Goal: Communication & Community: Answer question/provide support

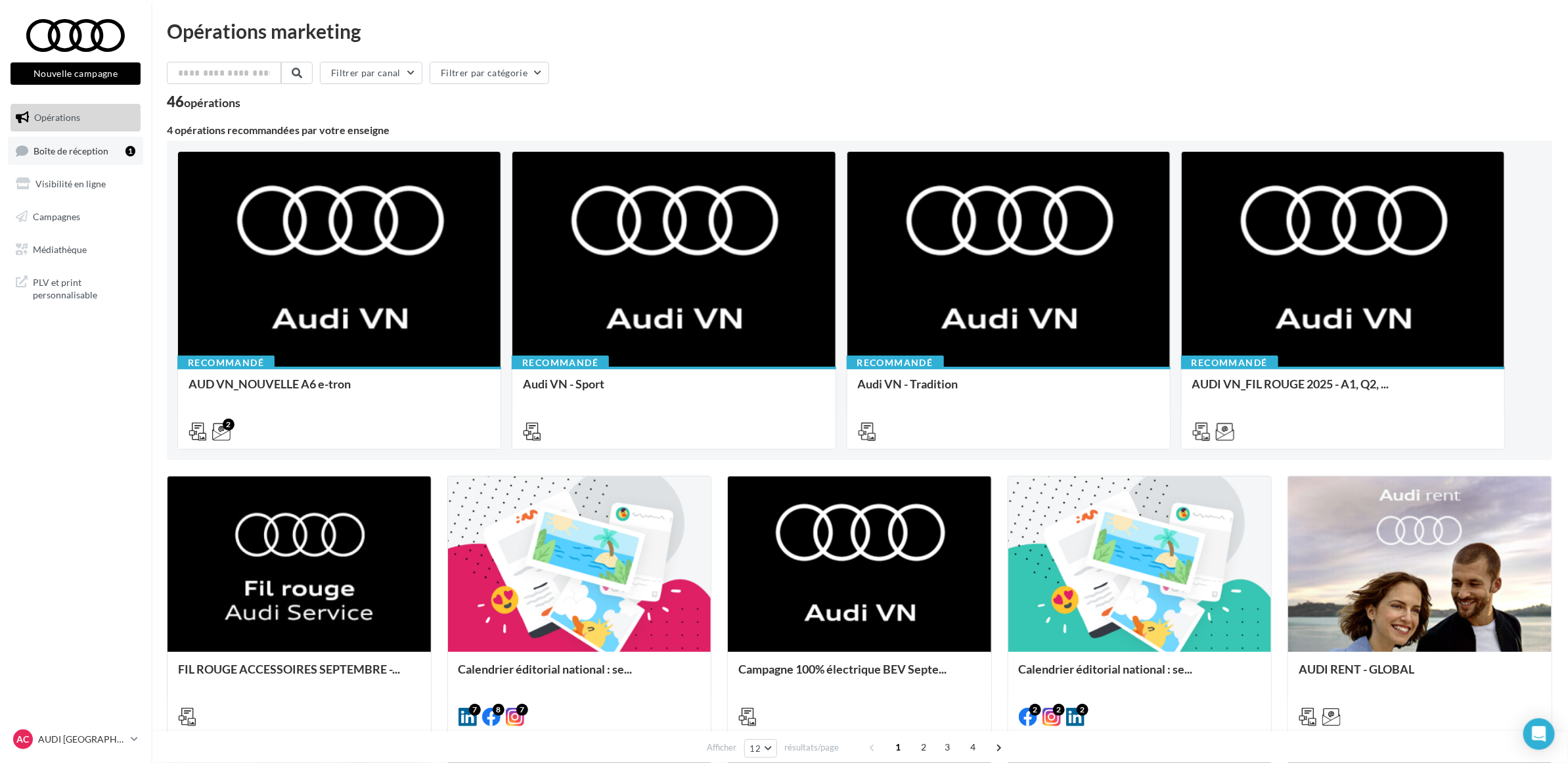
click at [118, 153] on link "Boîte de réception 1" at bounding box center [75, 151] width 135 height 28
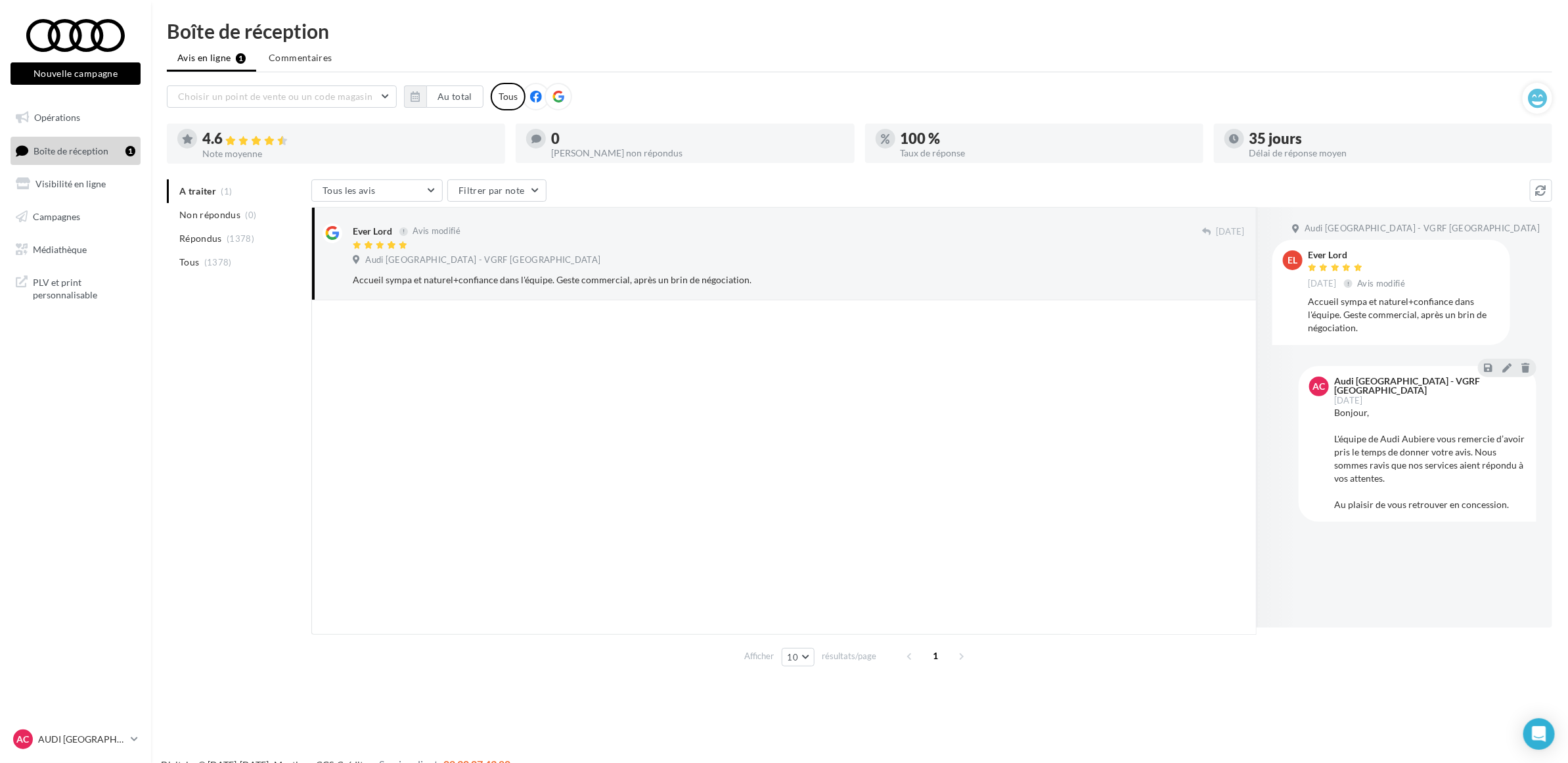
click at [542, 367] on div at bounding box center [784, 467] width 945 height 335
click at [1512, 366] on button at bounding box center [1506, 367] width 14 height 16
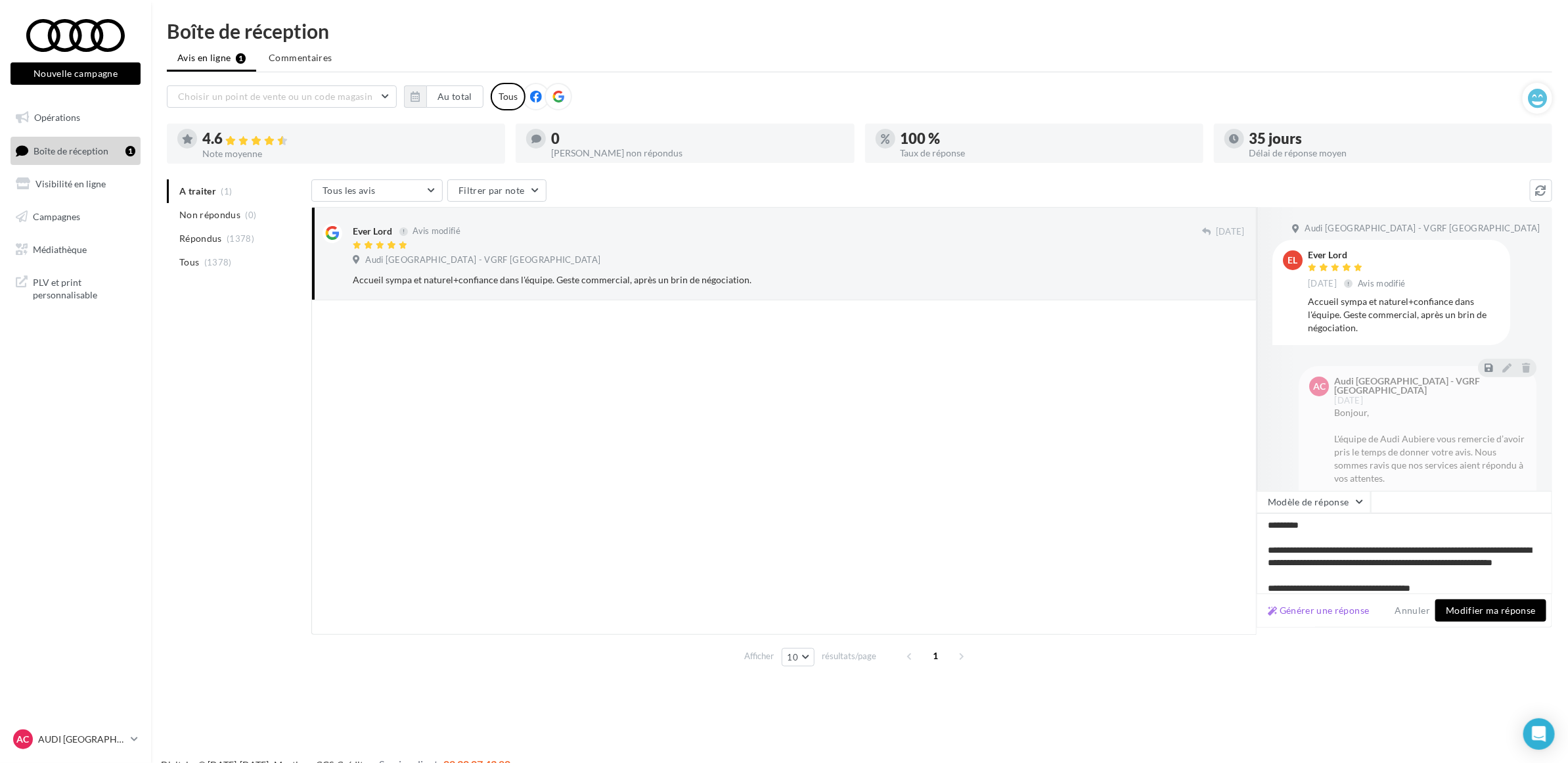
drag, startPoint x: 1453, startPoint y: 575, endPoint x: 1168, endPoint y: 507, distance: 293.0
click at [1168, 508] on div "Ever Lord Avis modifié 18/05/2024 Audi Clermont-Ferrand - VGRF Auvergne Accueil…" at bounding box center [931, 421] width 1241 height 428
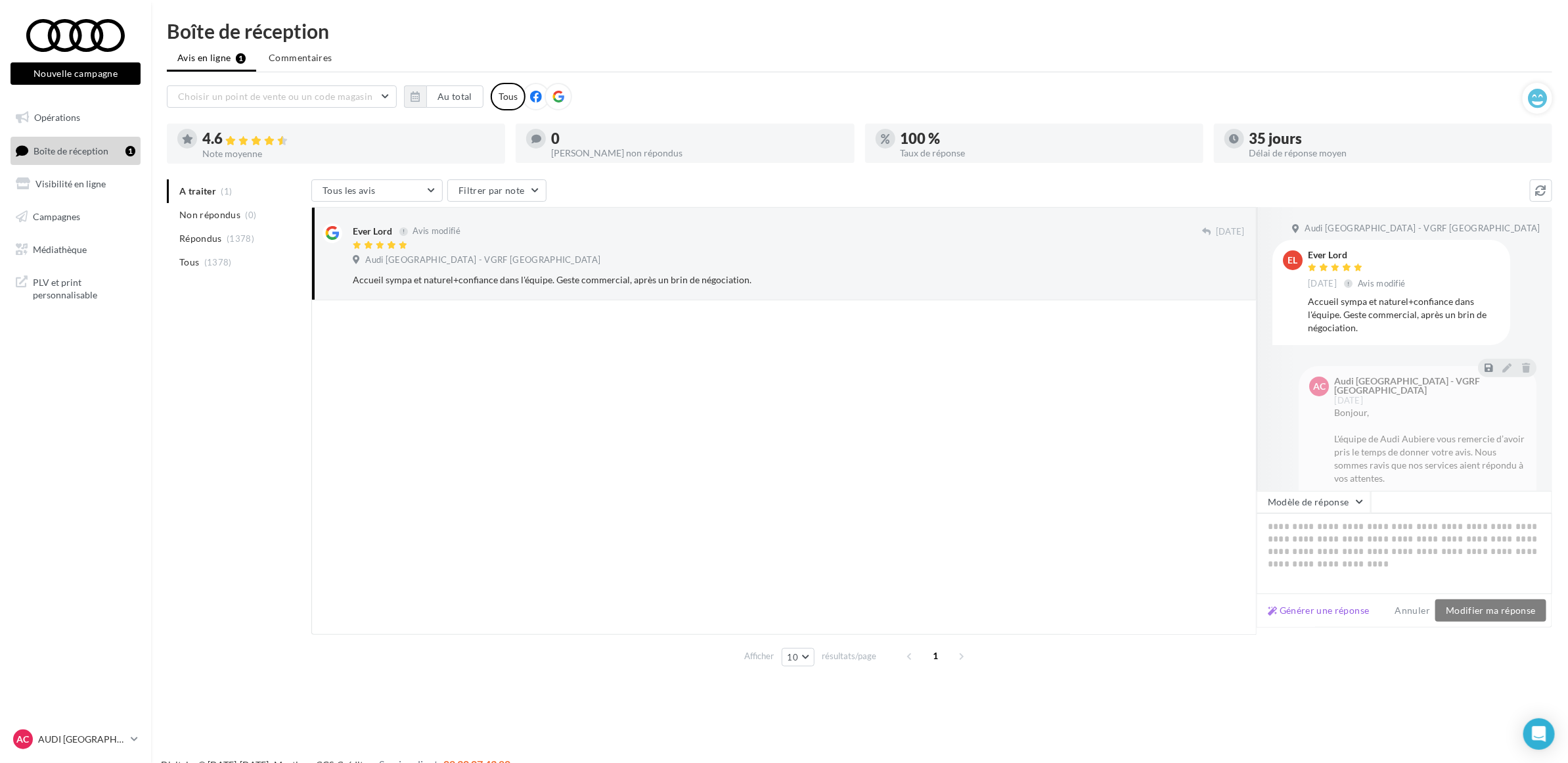
type textarea "**********"
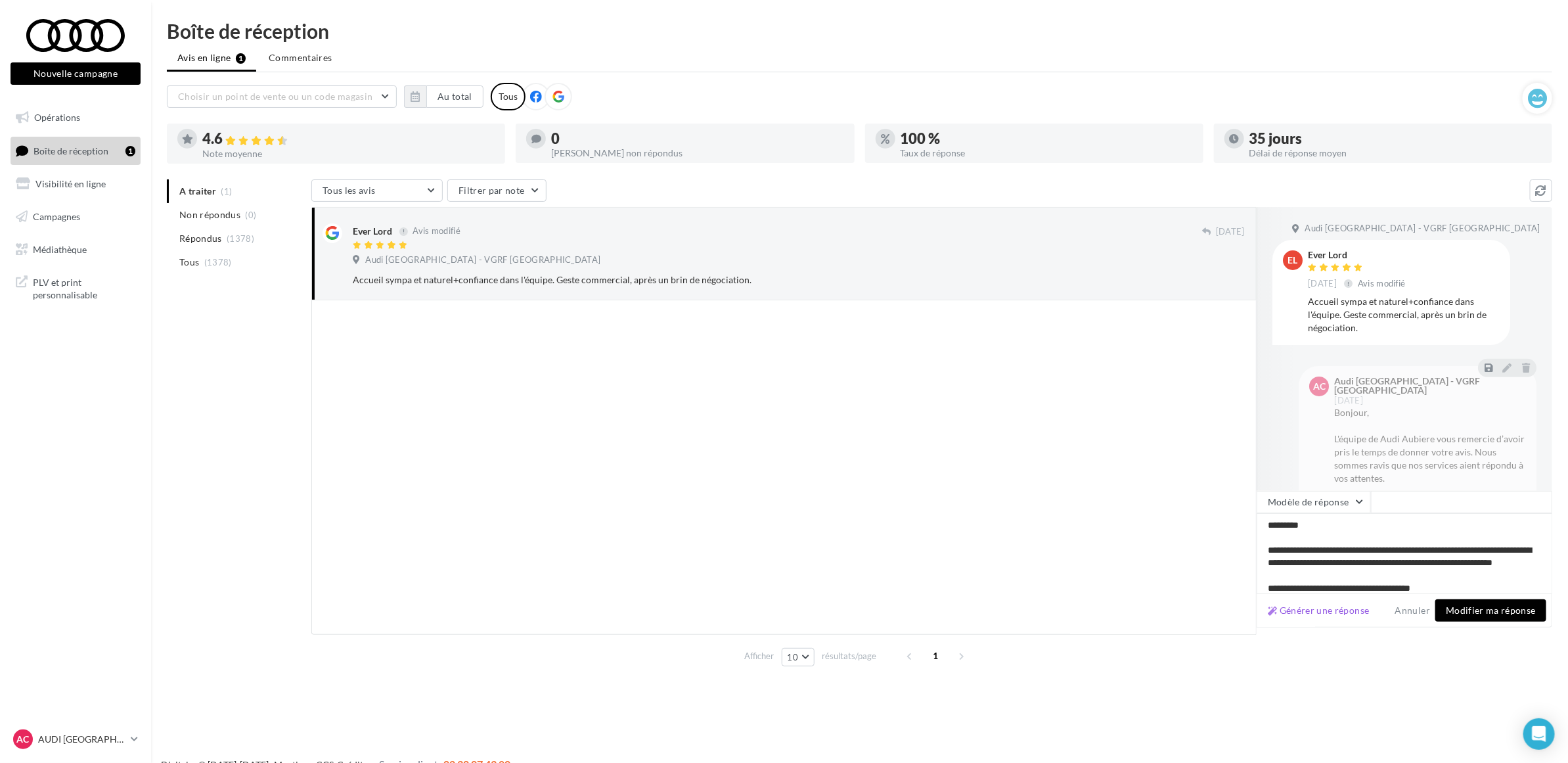
scroll to position [13, 0]
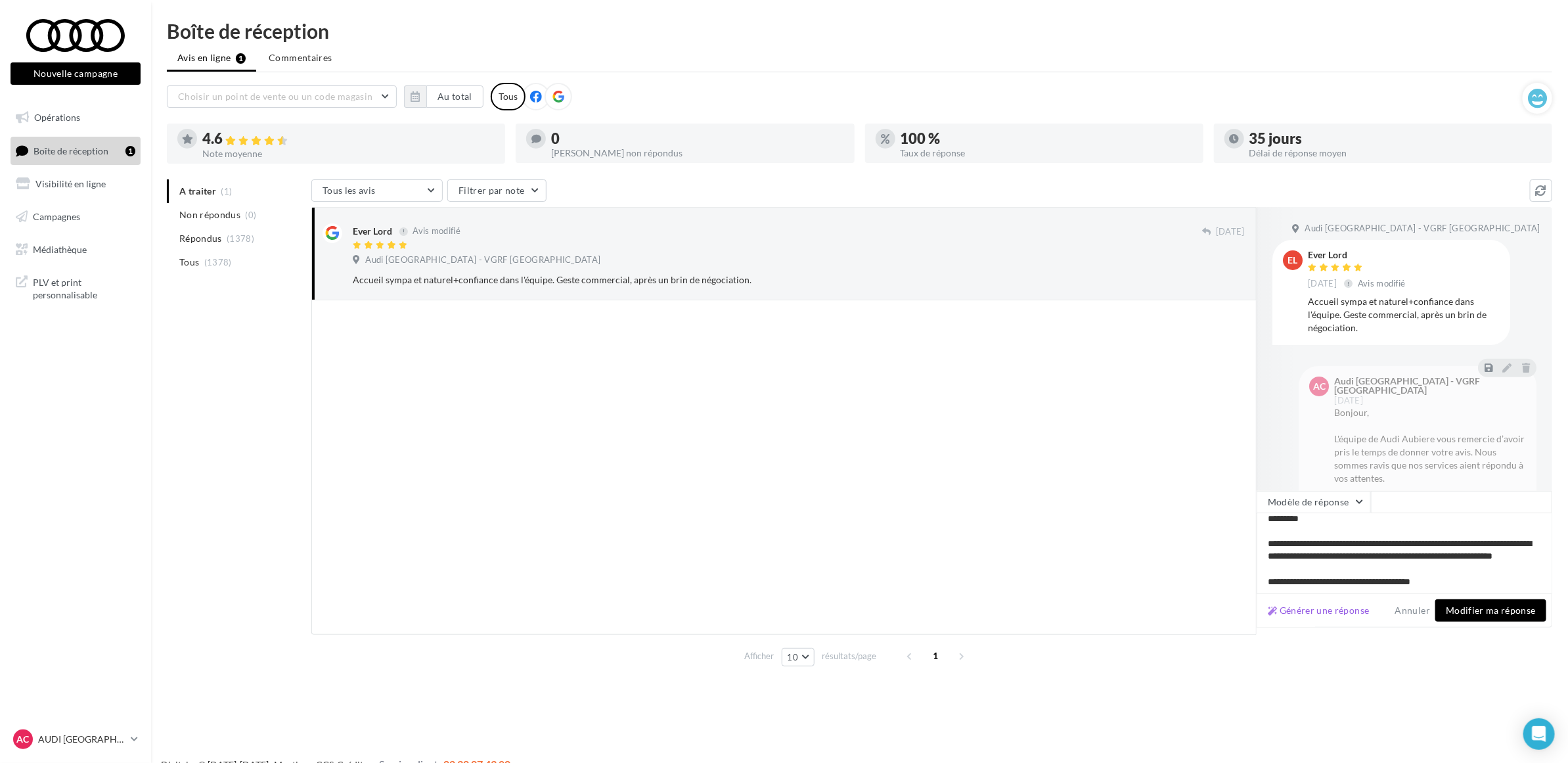
click at [1507, 607] on button "Modifier ma réponse" at bounding box center [1491, 611] width 111 height 23
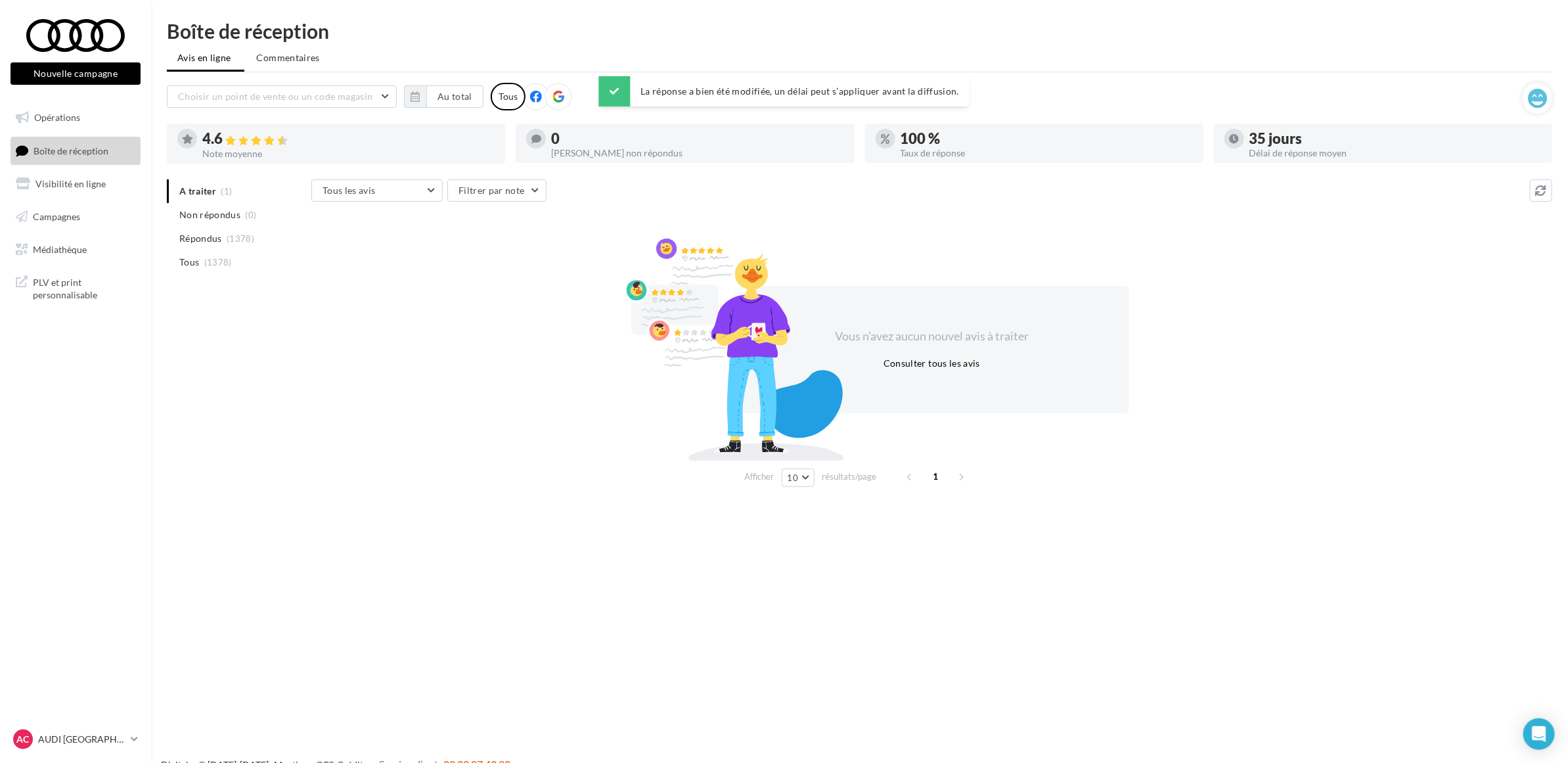
click at [398, 407] on div "Vous n'avez aucun nouvel avis à traiter Consulter tous les avis" at bounding box center [931, 349] width 1241 height 212
click at [199, 192] on ul "A traiter (1) Non répondus (0) Répondus (1378) Tous (1378)" at bounding box center [237, 227] width 139 height 95
click at [204, 205] on li "Non répondus (0)" at bounding box center [237, 215] width 139 height 23
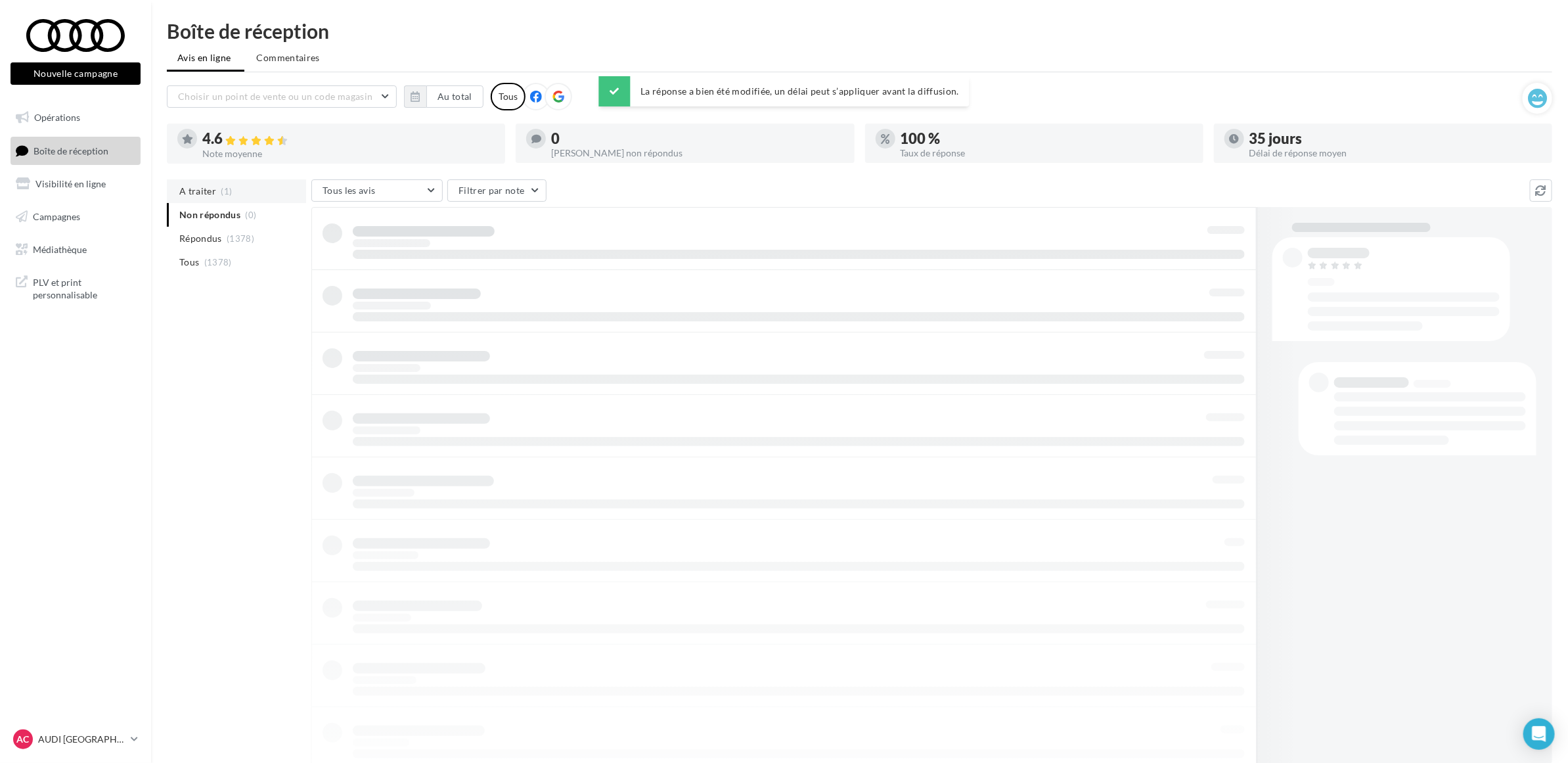
click at [204, 189] on span "A traiter" at bounding box center [198, 191] width 37 height 13
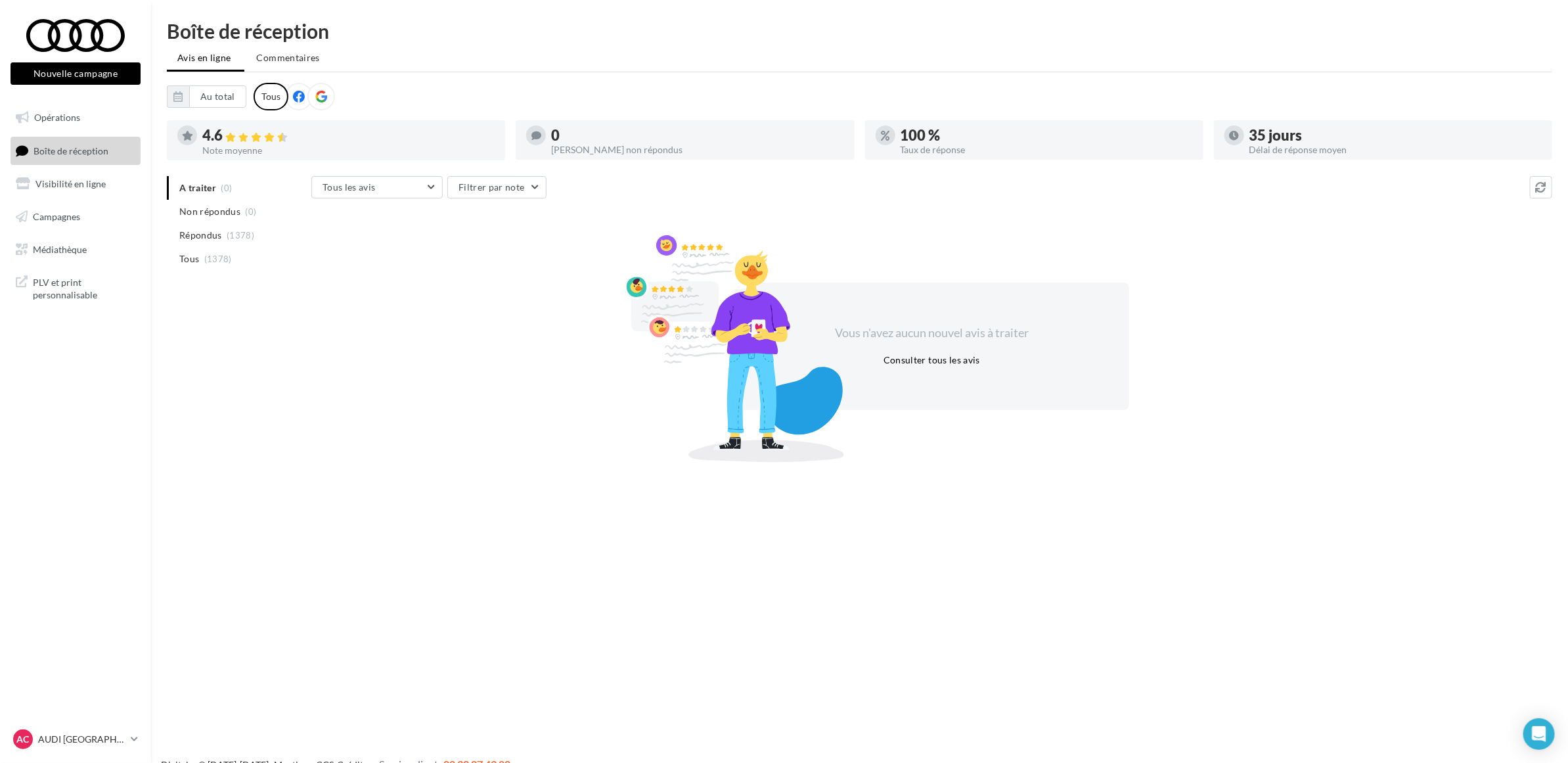
drag, startPoint x: 212, startPoint y: 421, endPoint x: 196, endPoint y: 398, distance: 28.0
click at [212, 421] on div "A traiter (0) Non répondus (0) Répondus (1378) Tous (1378) Tous les avis Tous l…" at bounding box center [859, 317] width 1385 height 281
click at [72, 733] on p "AUDI [GEOGRAPHIC_DATA]" at bounding box center [82, 739] width 88 height 13
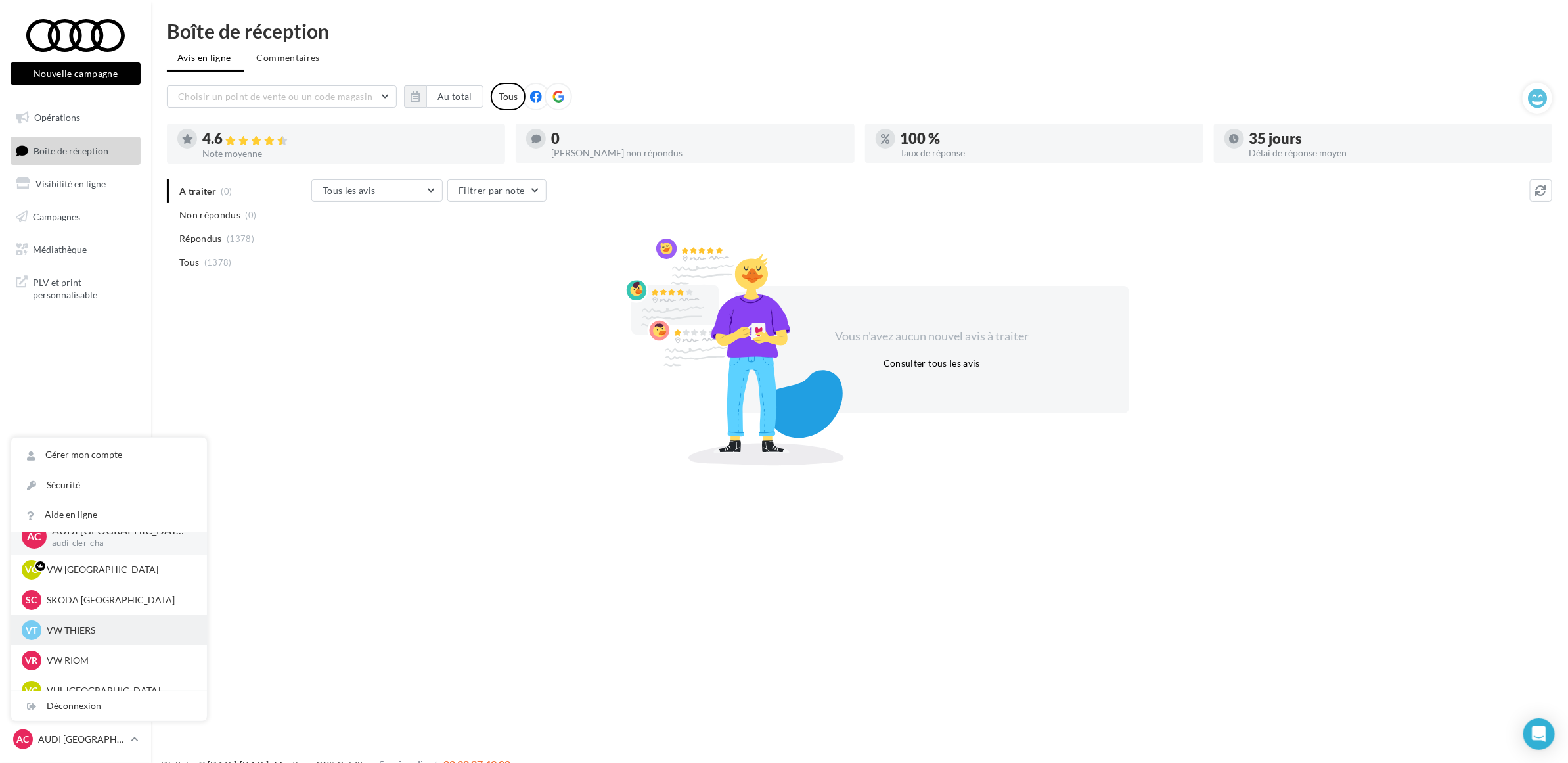
scroll to position [30, 0]
click at [84, 668] on div "VC VUL [GEOGRAPHIC_DATA] vwvu-chma-63170" at bounding box center [109, 675] width 175 height 20
